Goal: Task Accomplishment & Management: Complete application form

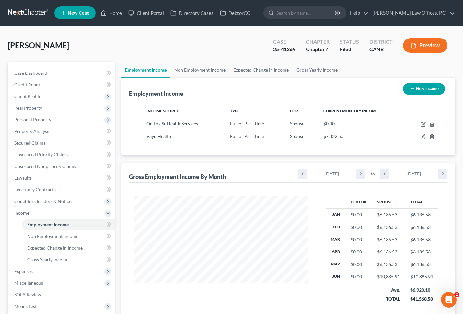
scroll to position [116, 187]
click at [302, 9] on input "search" at bounding box center [305, 13] width 59 height 12
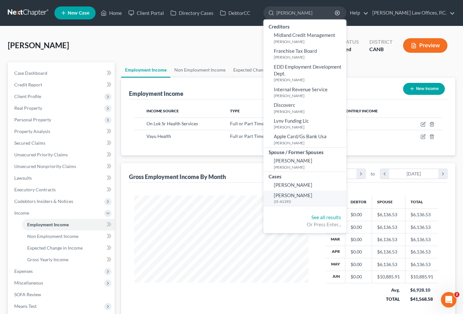
type input "[PERSON_NAME]"
click at [313, 202] on small "25-41392" at bounding box center [309, 202] width 71 height 6
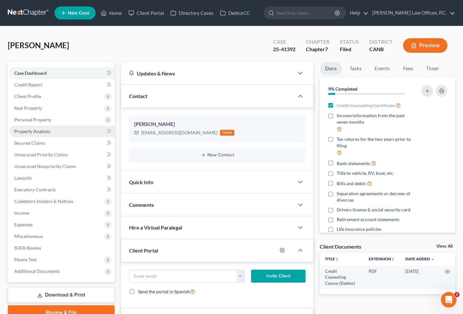
click at [62, 129] on link "Property Analysis" at bounding box center [62, 132] width 106 height 12
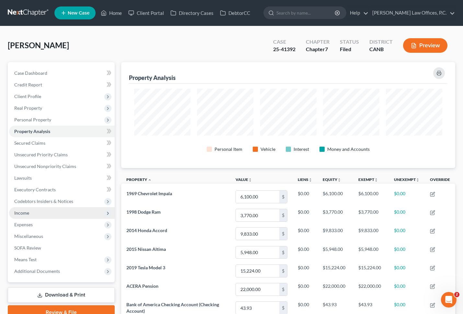
click at [51, 215] on span "Income" at bounding box center [62, 213] width 106 height 12
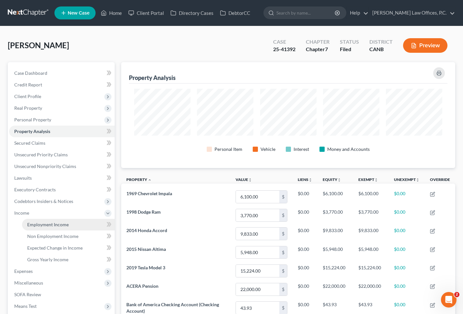
click at [57, 224] on span "Employment Income" at bounding box center [47, 225] width 41 height 6
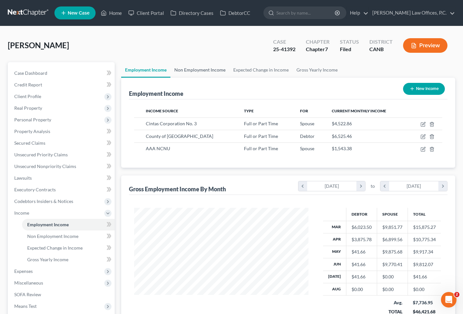
scroll to position [116, 187]
click at [209, 67] on link "Non Employment Income" at bounding box center [199, 70] width 59 height 16
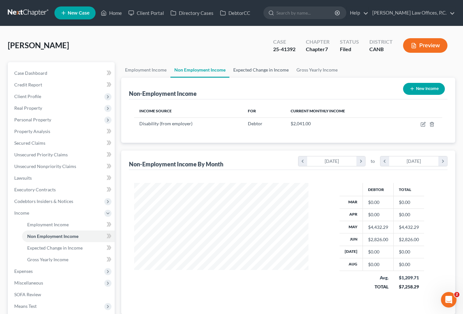
scroll to position [116, 187]
click at [423, 125] on icon "button" at bounding box center [422, 124] width 5 height 5
select select "1"
select select "2"
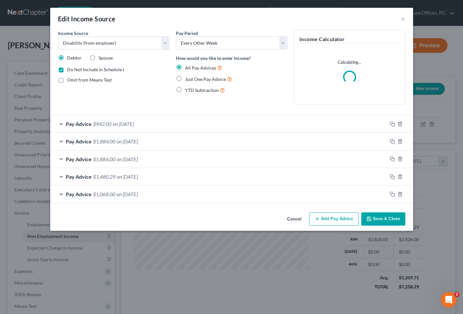
click at [405, 13] on div "Edit Income Source ×" at bounding box center [231, 19] width 363 height 22
click at [405, 14] on div "Edit Income Source ×" at bounding box center [231, 19] width 363 height 22
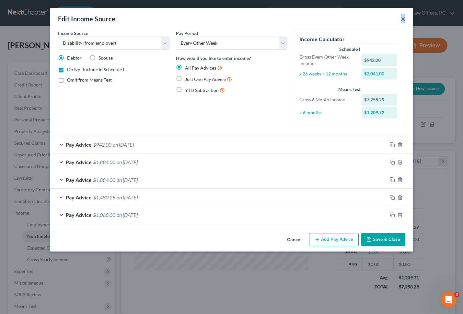
click at [401, 18] on button "×" at bounding box center [403, 19] width 5 height 8
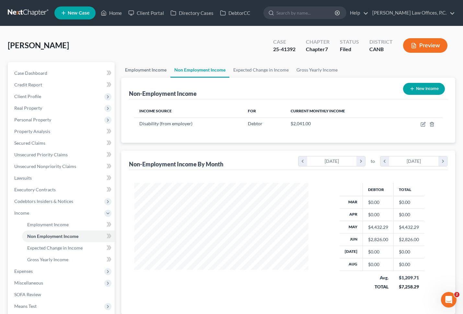
click at [123, 66] on link "Employment Income" at bounding box center [145, 70] width 49 height 16
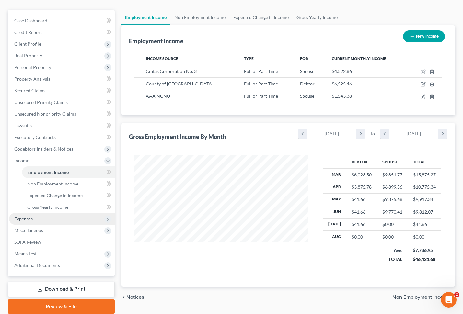
scroll to position [52, 0]
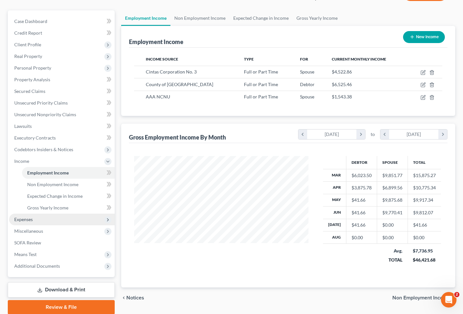
click at [52, 220] on span "Expenses" at bounding box center [62, 220] width 106 height 12
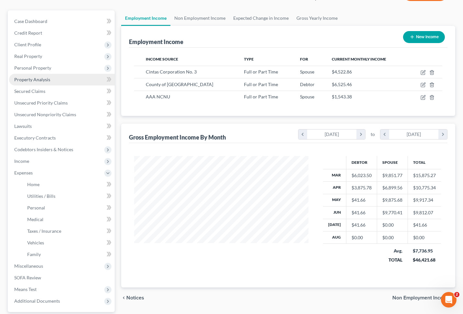
scroll to position [31, 0]
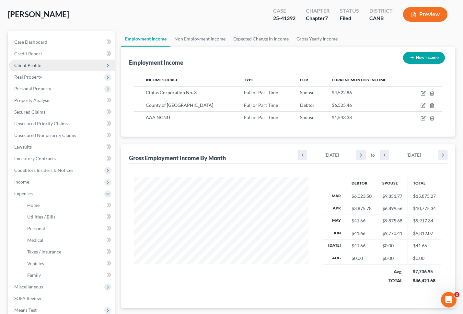
click at [55, 63] on span "Client Profile" at bounding box center [62, 66] width 106 height 12
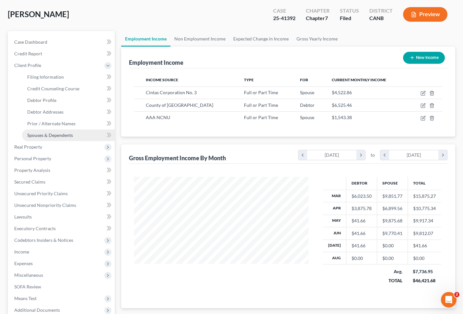
click at [55, 136] on span "Spouses & Dependents" at bounding box center [50, 135] width 46 height 6
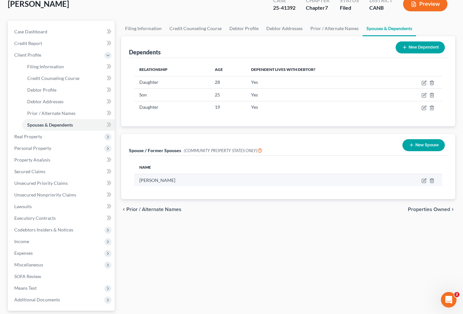
scroll to position [45, 0]
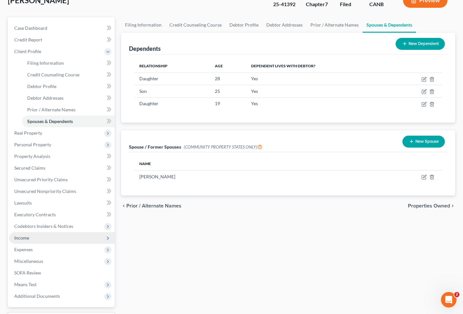
click at [76, 237] on span "Income" at bounding box center [62, 238] width 106 height 12
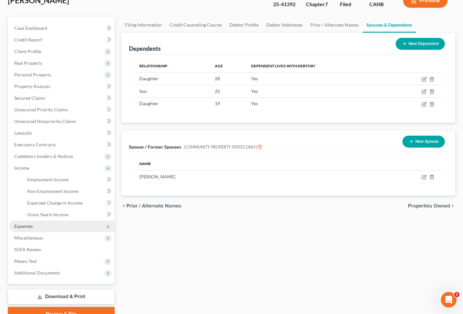
click at [59, 227] on span "Expenses" at bounding box center [62, 227] width 106 height 12
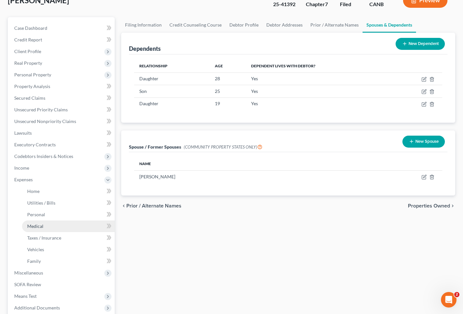
click at [58, 227] on link "Medical" at bounding box center [68, 227] width 93 height 12
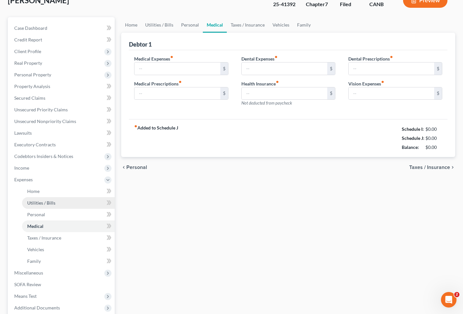
scroll to position [13, 0]
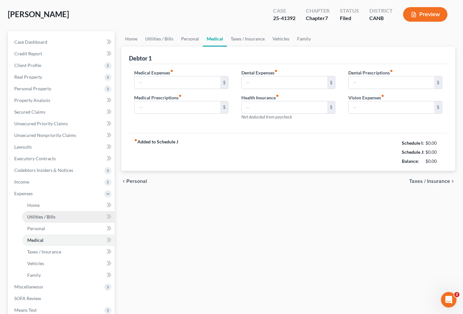
type input "530.00"
type input "200.00"
type input "0.00"
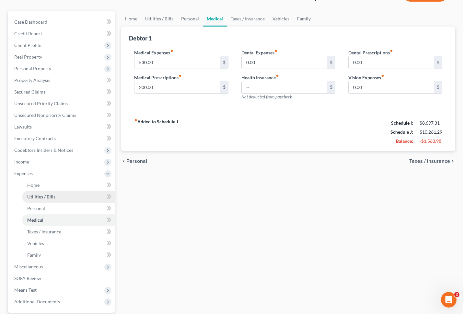
scroll to position [76, 0]
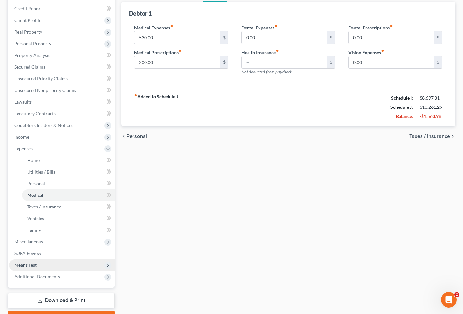
click at [51, 267] on span "Means Test" at bounding box center [62, 265] width 106 height 12
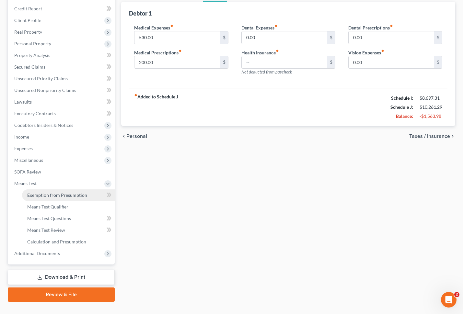
click at [73, 194] on span "Exemption from Presumption" at bounding box center [57, 195] width 60 height 6
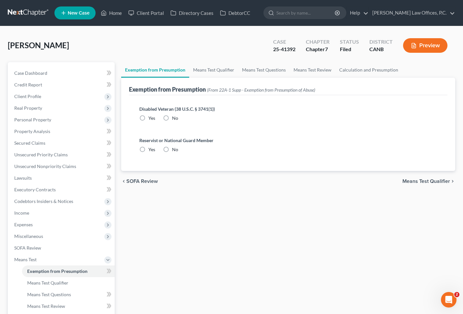
radio input "true"
click at [211, 69] on link "Means Test Qualifier" at bounding box center [213, 70] width 49 height 16
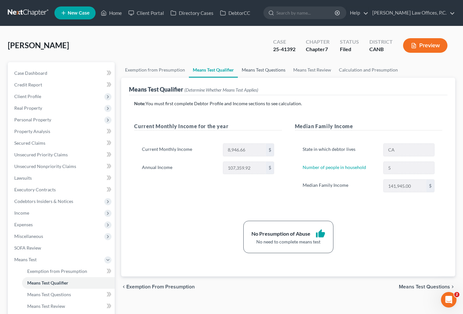
click at [259, 72] on link "Means Test Questions" at bounding box center [264, 70] width 52 height 16
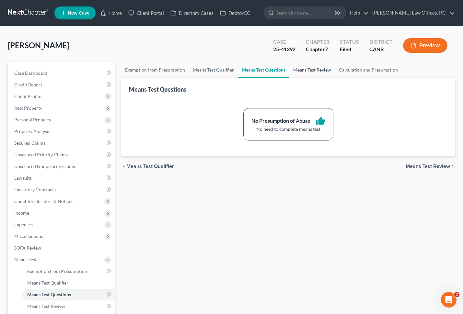
click at [306, 67] on link "Means Test Review" at bounding box center [312, 70] width 46 height 16
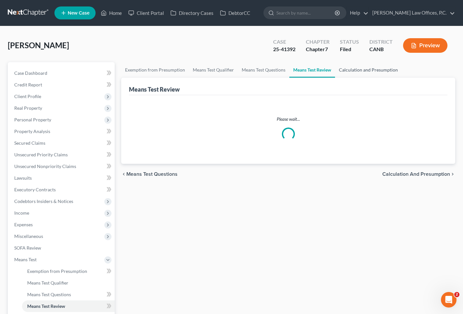
click at [356, 71] on link "Calculation and Presumption" at bounding box center [368, 70] width 67 height 16
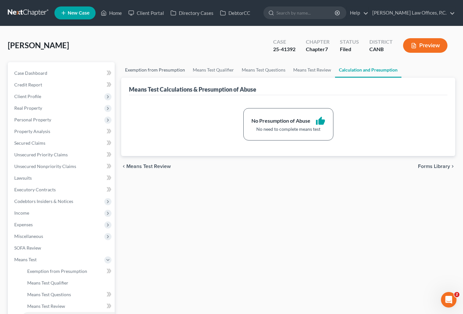
click at [169, 64] on link "Exemption from Presumption" at bounding box center [155, 70] width 68 height 16
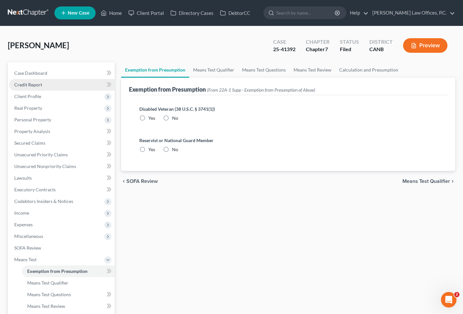
radio input "true"
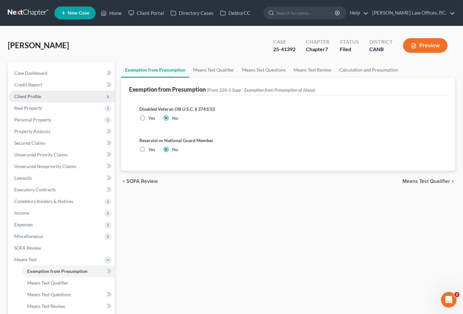
click at [77, 96] on span "Client Profile" at bounding box center [62, 97] width 106 height 12
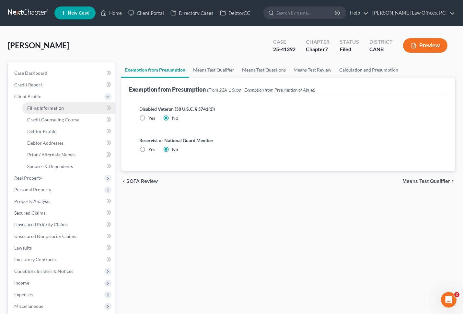
click at [71, 111] on link "Filing Information" at bounding box center [68, 108] width 93 height 12
select select "1"
select select "0"
select select "9"
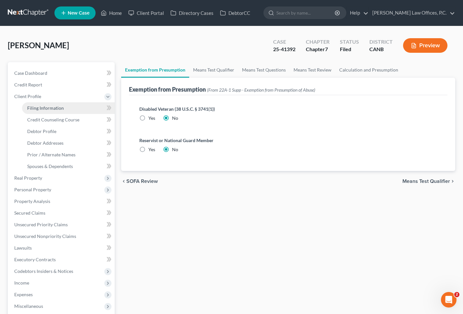
select select "0"
select select "4"
select select "0"
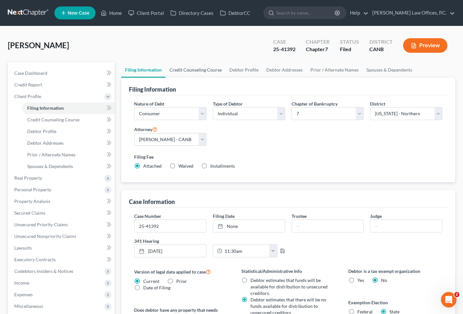
click at [199, 74] on link "Credit Counseling Course" at bounding box center [196, 70] width 60 height 16
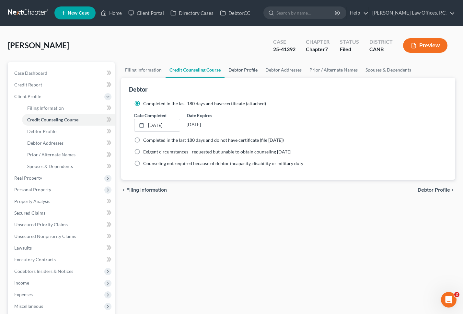
click at [239, 70] on link "Debtor Profile" at bounding box center [243, 70] width 37 height 16
select select "1"
select select "4"
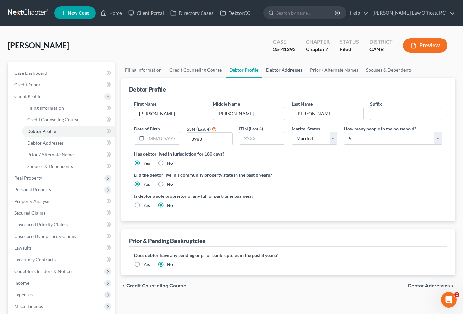
click at [296, 69] on link "Debtor Addresses" at bounding box center [284, 70] width 44 height 16
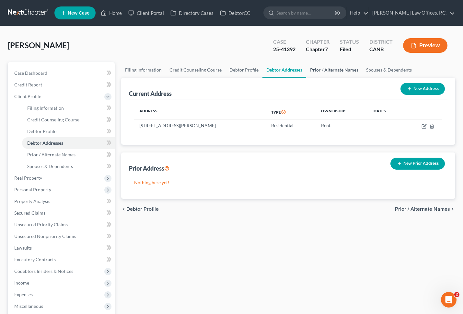
click at [335, 68] on link "Prior / Alternate Names" at bounding box center [334, 70] width 56 height 16
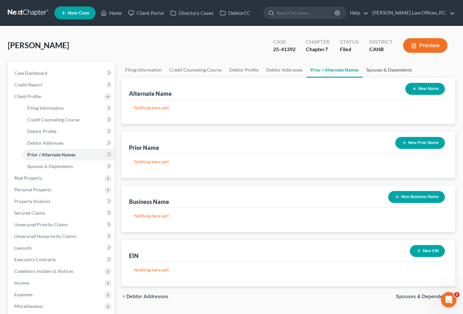
click at [385, 71] on link "Spouses & Dependents" at bounding box center [389, 70] width 53 height 16
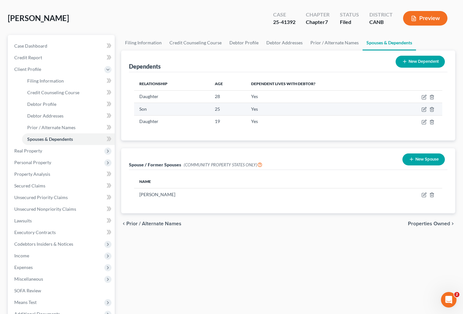
scroll to position [34, 0]
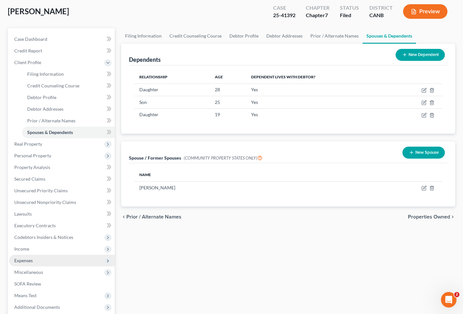
click at [31, 257] on span "Expenses" at bounding box center [62, 261] width 106 height 12
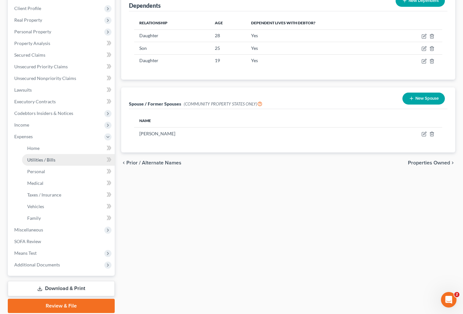
scroll to position [90, 0]
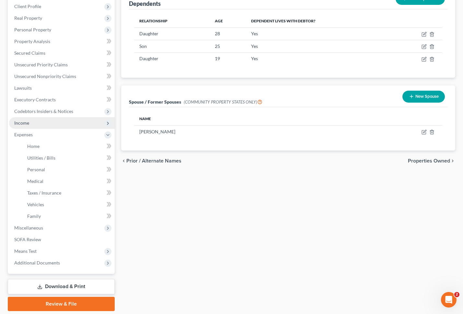
click at [46, 124] on span "Income" at bounding box center [62, 123] width 106 height 12
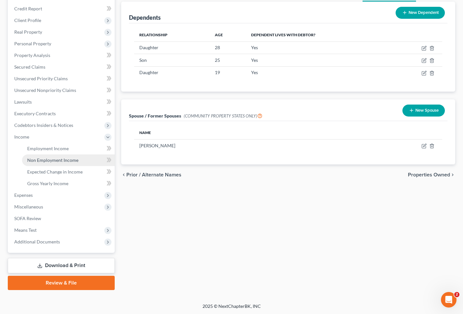
click at [35, 163] on link "Non Employment Income" at bounding box center [68, 161] width 93 height 12
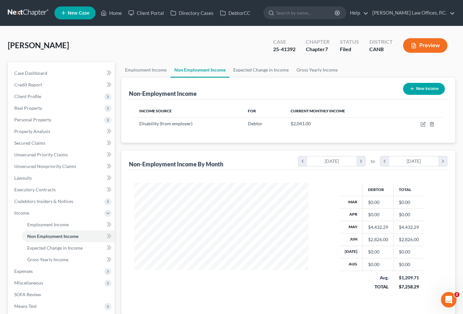
scroll to position [116, 187]
click at [145, 72] on link "Employment Income" at bounding box center [145, 70] width 49 height 16
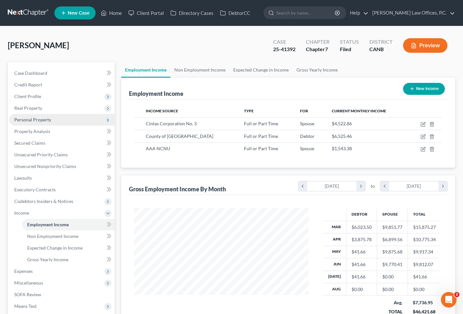
scroll to position [116, 187]
click at [51, 96] on span "Client Profile" at bounding box center [62, 97] width 106 height 12
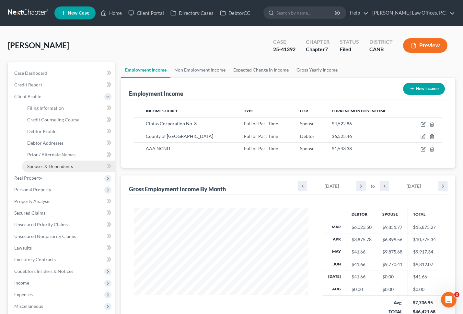
click at [56, 164] on span "Spouses & Dependents" at bounding box center [50, 167] width 46 height 6
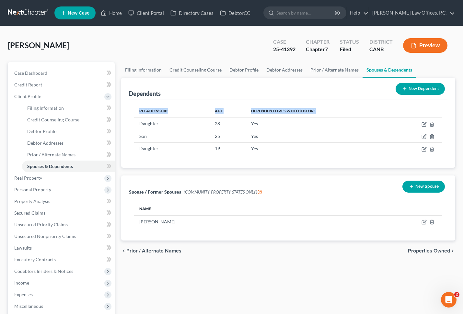
drag, startPoint x: 140, startPoint y: 122, endPoint x: 232, endPoint y: 160, distance: 99.5
click at [232, 161] on div "Relationship Age Dependent lives with debtor? Daughter [DEMOGRAPHIC_DATA] Yes S…" at bounding box center [288, 133] width 318 height 68
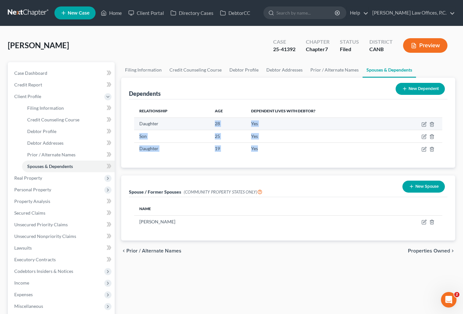
drag, startPoint x: 259, startPoint y: 155, endPoint x: 135, endPoint y: 128, distance: 127.1
click at [135, 128] on div "Relationship Age Dependent lives with debtor? Daughter [DEMOGRAPHIC_DATA] Yes S…" at bounding box center [288, 133] width 318 height 68
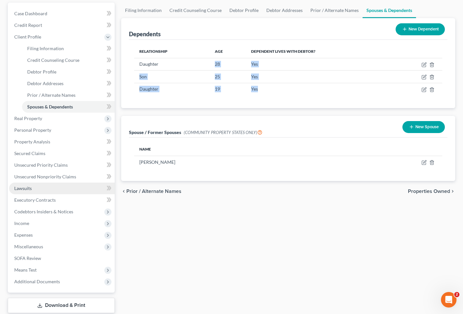
scroll to position [70, 0]
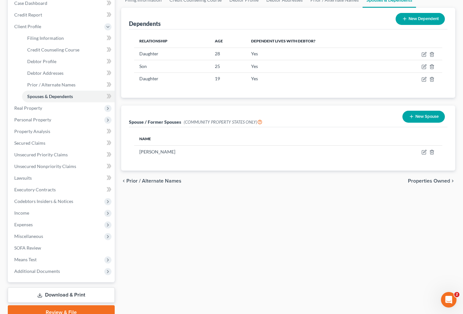
click at [148, 224] on div "Filing Information Credit Counseling Course Debtor Profile Debtor Addresses Pri…" at bounding box center [288, 156] width 340 height 328
click at [148, 221] on div "Filing Information Credit Counseling Course Debtor Profile Debtor Addresses Pri…" at bounding box center [288, 156] width 340 height 328
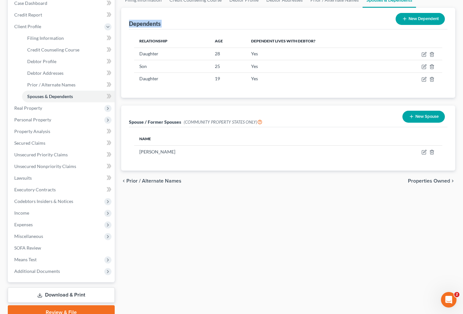
click at [148, 221] on div "Filing Information Credit Counseling Course Debtor Profile Debtor Addresses Pri…" at bounding box center [288, 156] width 340 height 328
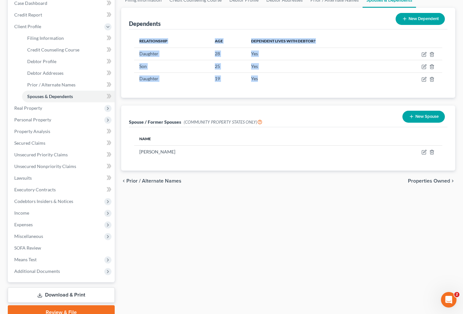
drag, startPoint x: 349, startPoint y: 82, endPoint x: 176, endPoint y: 31, distance: 180.2
click at [176, 31] on div "Relationship Age Dependent lives with debtor? Daughter [DEMOGRAPHIC_DATA] Yes S…" at bounding box center [288, 63] width 318 height 68
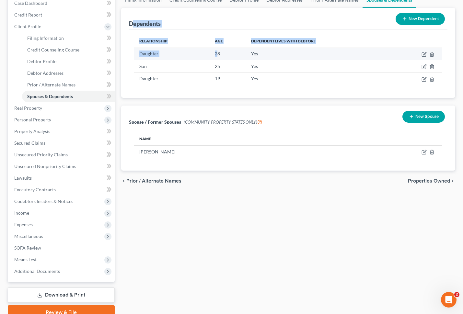
drag, startPoint x: 132, startPoint y: 22, endPoint x: 217, endPoint y: 52, distance: 89.9
click at [217, 52] on div "Dependents New Dependent Relationship Age Dependent lives with debtor? Daughter…" at bounding box center [288, 53] width 334 height 90
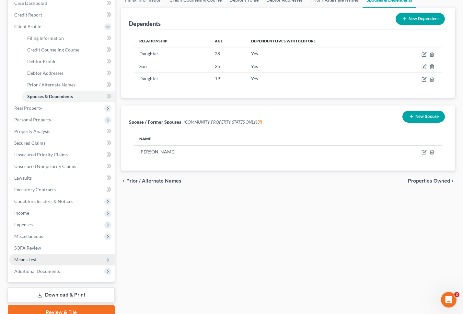
click at [48, 259] on span "Means Test" at bounding box center [62, 260] width 106 height 12
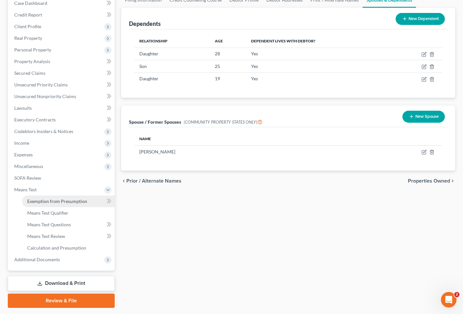
click at [65, 204] on link "Exemption from Presumption" at bounding box center [68, 202] width 93 height 12
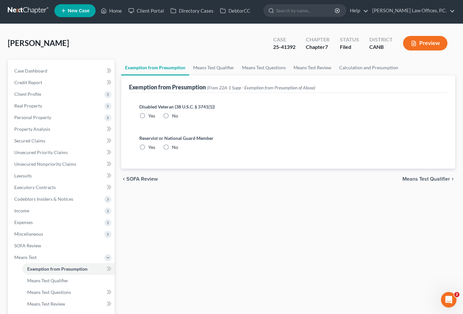
radio input "true"
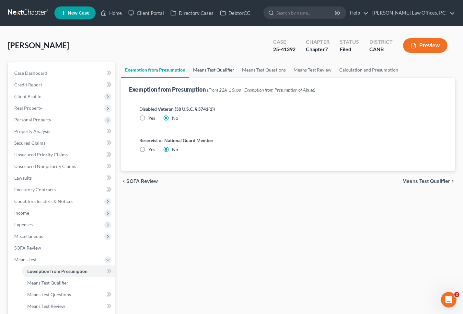
click at [212, 69] on link "Means Test Qualifier" at bounding box center [213, 70] width 49 height 16
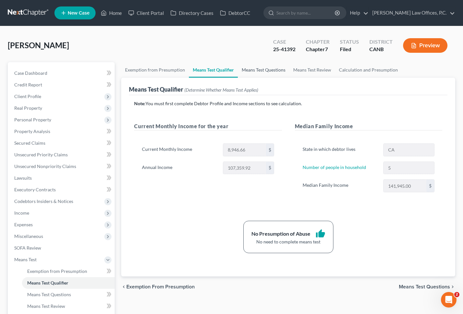
click at [251, 69] on link "Means Test Questions" at bounding box center [264, 70] width 52 height 16
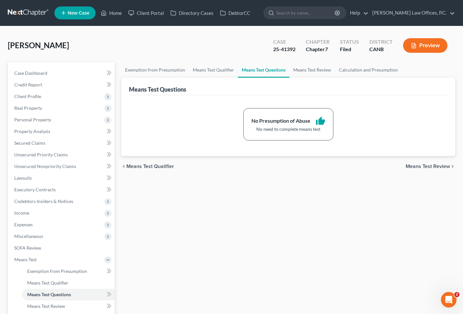
click at [286, 71] on link "Means Test Questions" at bounding box center [264, 70] width 52 height 16
click at [300, 69] on link "Means Test Review" at bounding box center [312, 70] width 46 height 16
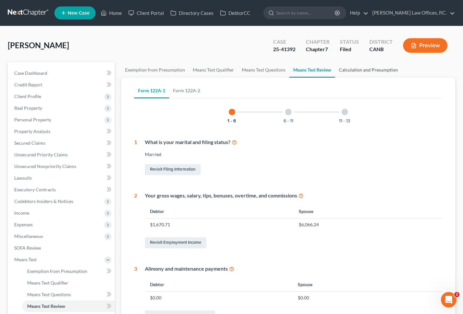
click at [354, 73] on link "Calculation and Presumption" at bounding box center [368, 70] width 67 height 16
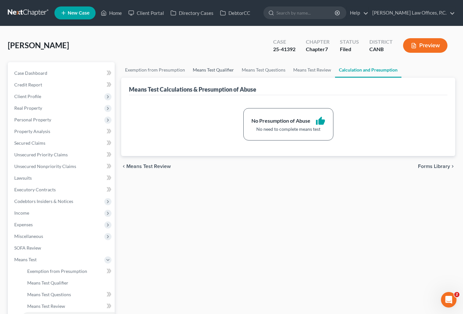
click at [234, 67] on link "Means Test Qualifier" at bounding box center [213, 70] width 49 height 16
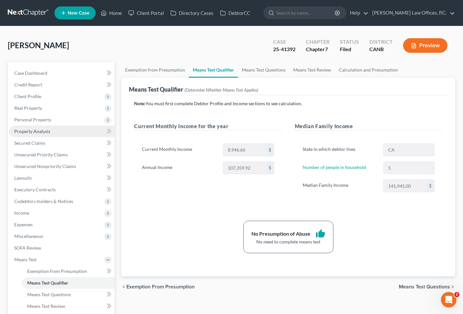
click at [51, 130] on link "Property Analysis" at bounding box center [62, 132] width 106 height 12
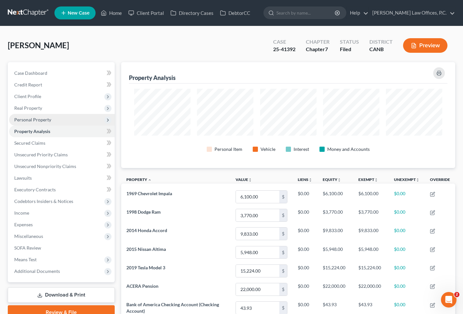
click at [39, 121] on span "Personal Property" at bounding box center [32, 120] width 37 height 6
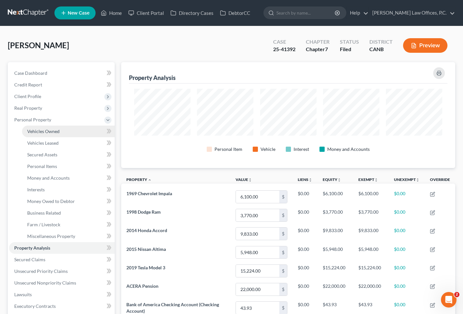
click at [64, 132] on link "Vehicles Owned" at bounding box center [68, 132] width 93 height 12
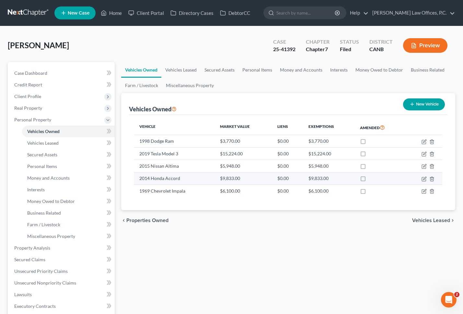
scroll to position [7, 0]
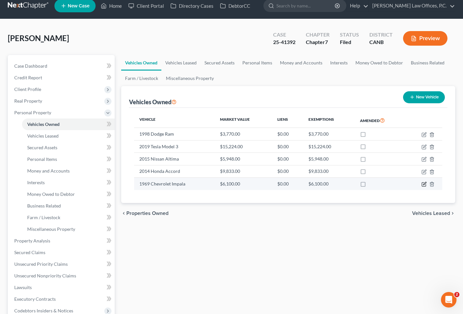
click at [423, 186] on icon "button" at bounding box center [423, 184] width 5 height 5
select select "0"
select select "57"
select select "4"
select select "0"
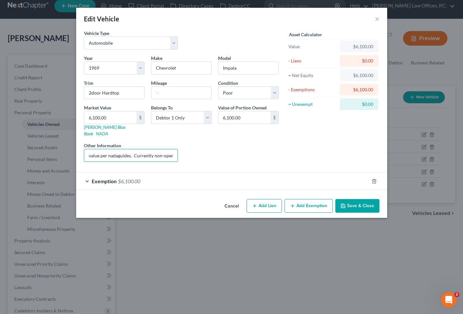
scroll to position [0, 12]
drag, startPoint x: 156, startPoint y: 151, endPoint x: 206, endPoint y: 152, distance: 49.6
click at [206, 152] on div "Year Select 2026 2025 2024 2023 2022 2021 2020 2019 2018 2017 2016 2015 2014 20…" at bounding box center [181, 111] width 201 height 112
click at [216, 147] on div "Liens Select" at bounding box center [231, 152] width 101 height 20
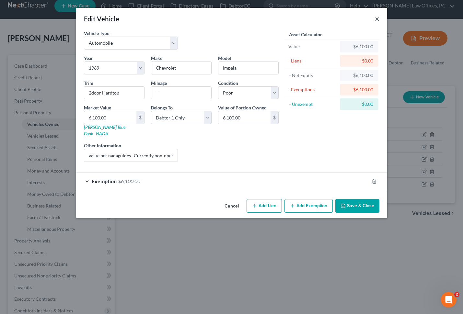
click at [378, 18] on button "×" at bounding box center [377, 19] width 5 height 8
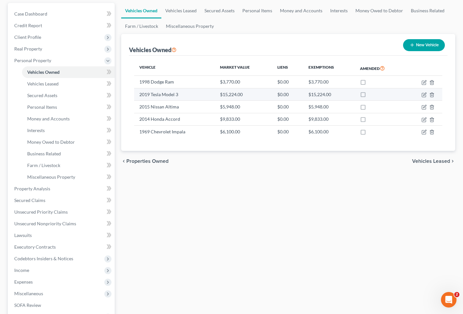
scroll to position [60, 0]
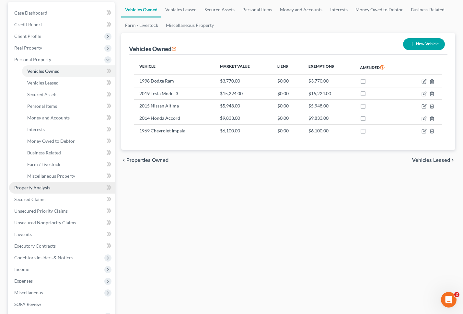
click at [73, 190] on link "Property Analysis" at bounding box center [62, 188] width 106 height 12
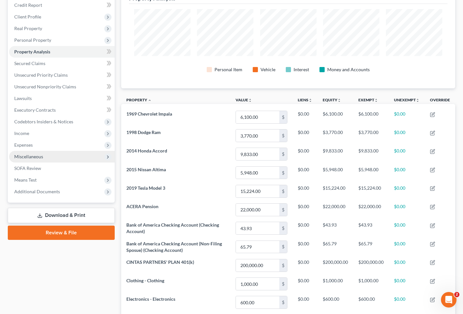
scroll to position [71, 0]
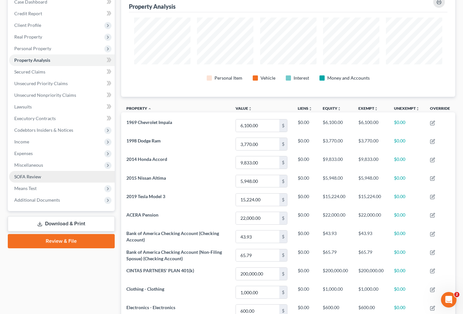
click at [47, 174] on link "SOFA Review" at bounding box center [62, 177] width 106 height 12
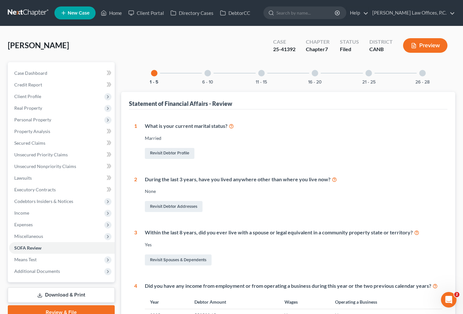
click at [201, 71] on div "6 - 10" at bounding box center [208, 73] width 22 height 22
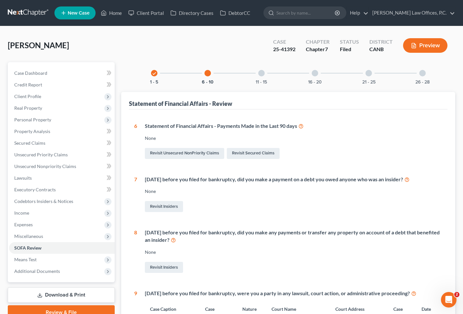
click at [263, 75] on div at bounding box center [261, 73] width 6 height 6
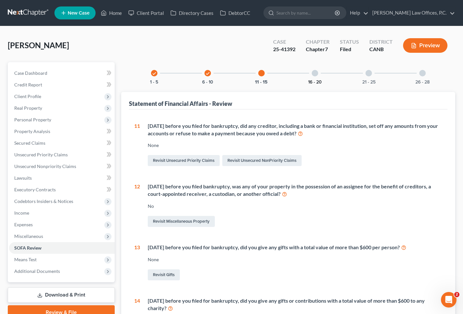
click at [315, 80] on button "16 - 20" at bounding box center [315, 82] width 14 height 5
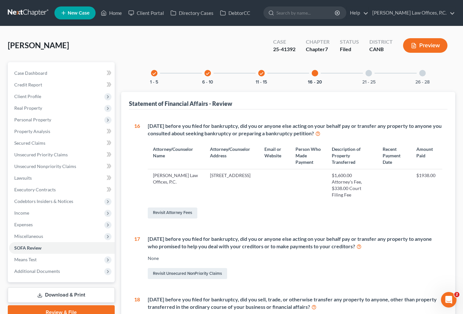
click at [366, 76] on div "21 - 25" at bounding box center [369, 73] width 22 height 22
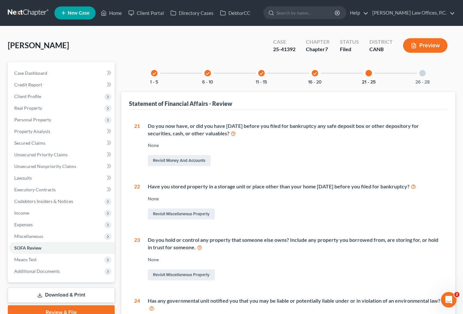
click at [420, 76] on div "26 - 28" at bounding box center [422, 73] width 22 height 22
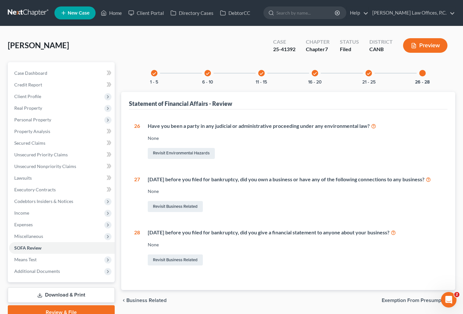
scroll to position [29, 0]
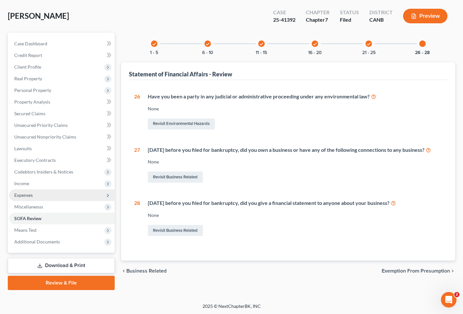
click at [40, 197] on span "Expenses" at bounding box center [62, 196] width 106 height 12
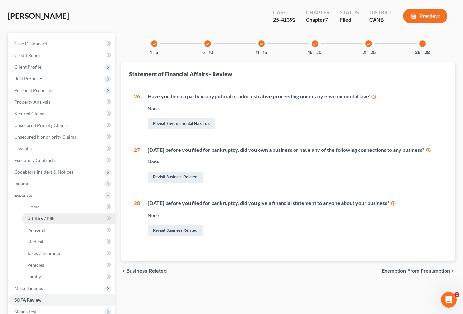
click at [39, 214] on link "Utilities / Bills" at bounding box center [68, 219] width 93 height 12
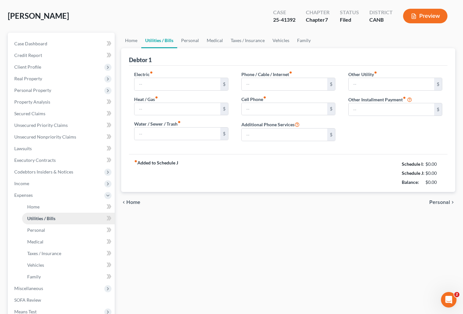
scroll to position [20, 0]
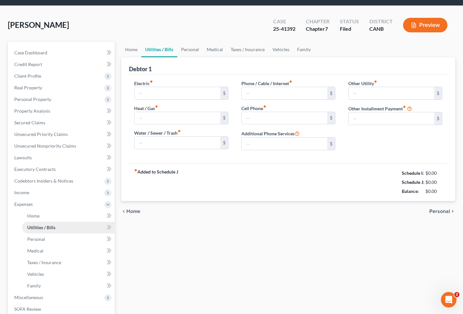
type input "460.00"
type input "0.00"
type input "392.00"
type input "286.00"
type input "371.00"
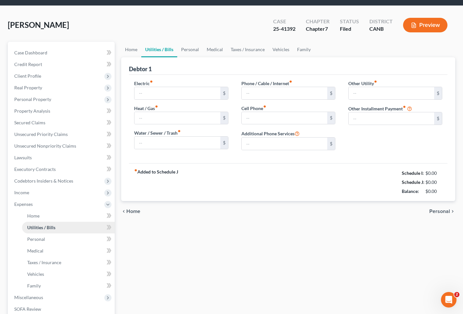
type input "0.00"
type input "32.00"
type input "Home Alarm"
type input "0.00"
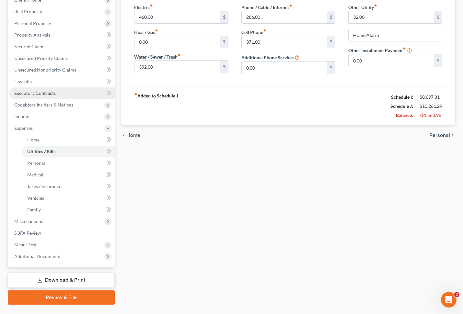
scroll to position [111, 0]
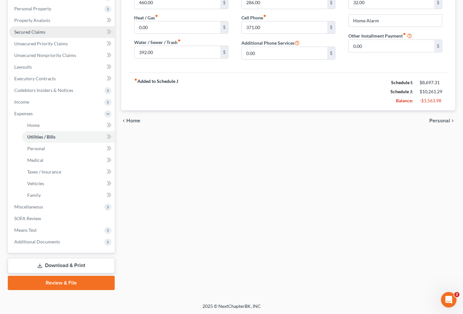
click at [49, 34] on link "Secured Claims" at bounding box center [62, 32] width 106 height 12
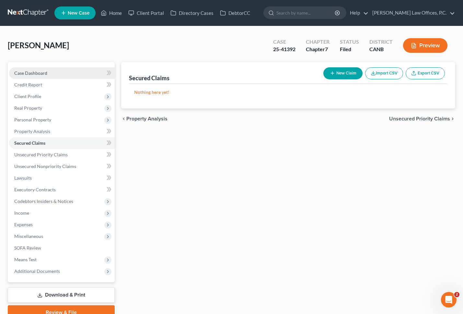
click at [67, 71] on link "Case Dashboard" at bounding box center [62, 73] width 106 height 12
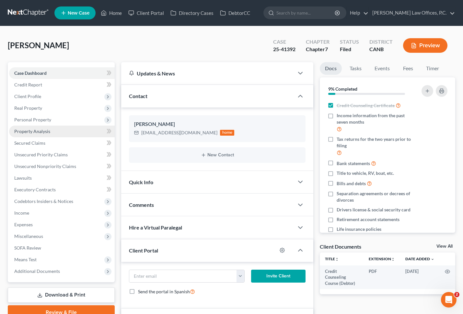
click at [66, 131] on link "Property Analysis" at bounding box center [62, 132] width 106 height 12
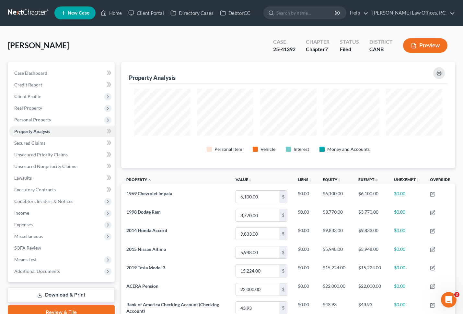
click at [203, 42] on div "[PERSON_NAME] Upgraded Case 25-41392 Chapter Chapter 7 Status Filed District CA…" at bounding box center [231, 48] width 447 height 28
click at [83, 44] on div "[PERSON_NAME] Upgraded Case 25-41392 Chapter Chapter 7 Status Filed District CA…" at bounding box center [231, 48] width 447 height 28
click at [87, 44] on div "[PERSON_NAME] Upgraded Case 25-41392 Chapter Chapter 7 Status Filed District CA…" at bounding box center [231, 48] width 447 height 28
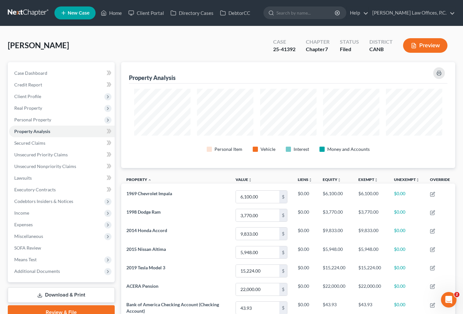
click at [66, 49] on span "[PERSON_NAME]" at bounding box center [38, 44] width 61 height 9
